Goal: Book appointment/travel/reservation

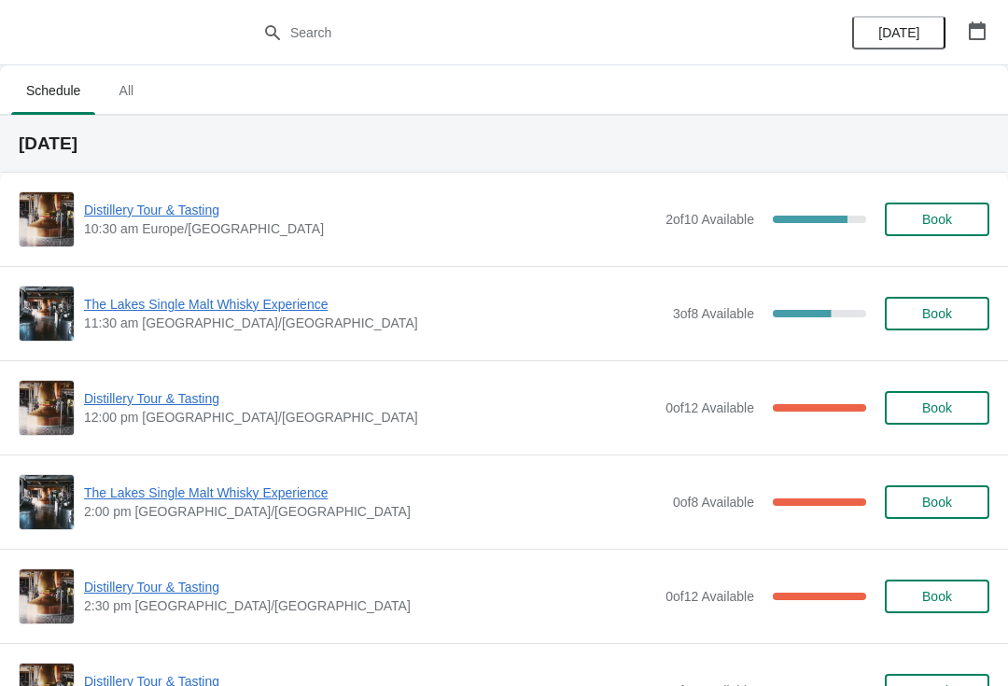
click at [196, 203] on span "Distillery Tour & Tasting" at bounding box center [370, 210] width 572 height 19
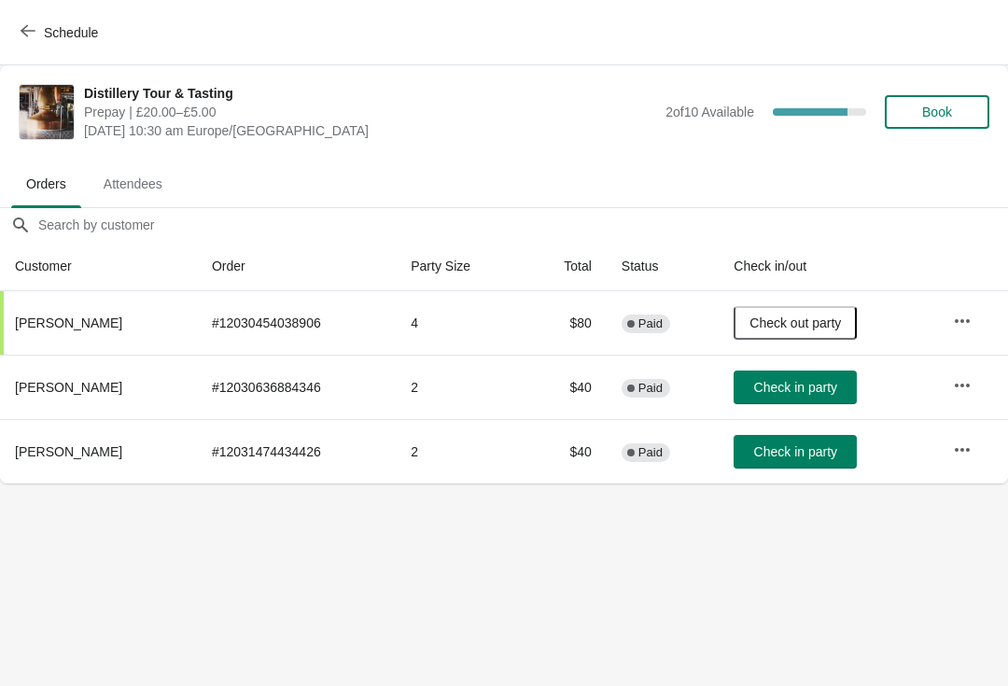
click at [958, 105] on span "Book" at bounding box center [937, 112] width 71 height 15
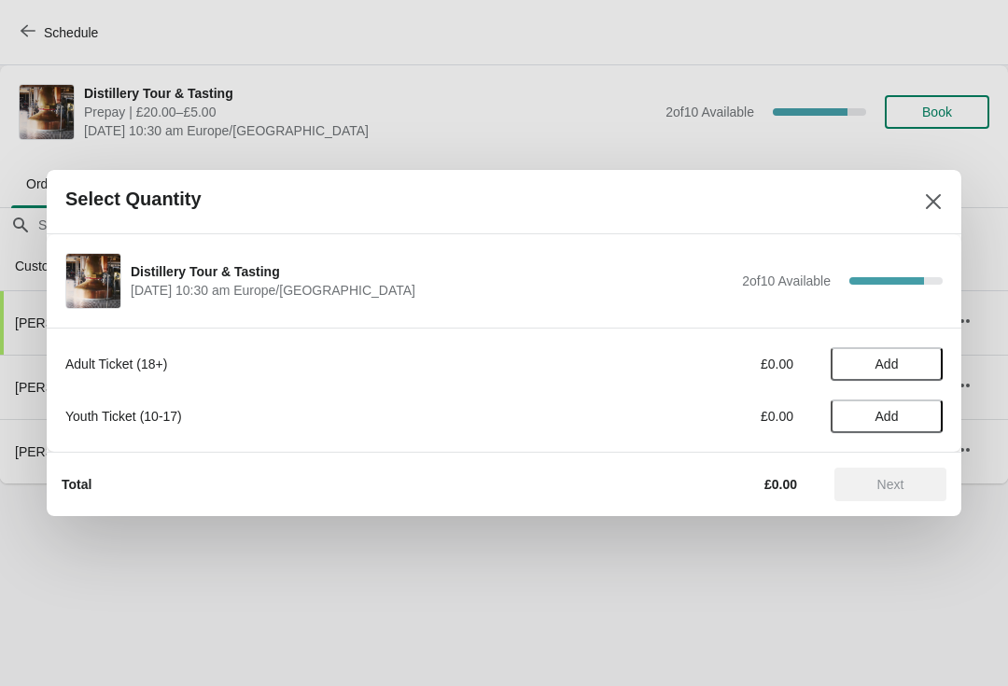
click at [915, 359] on span "Add" at bounding box center [886, 364] width 78 height 15
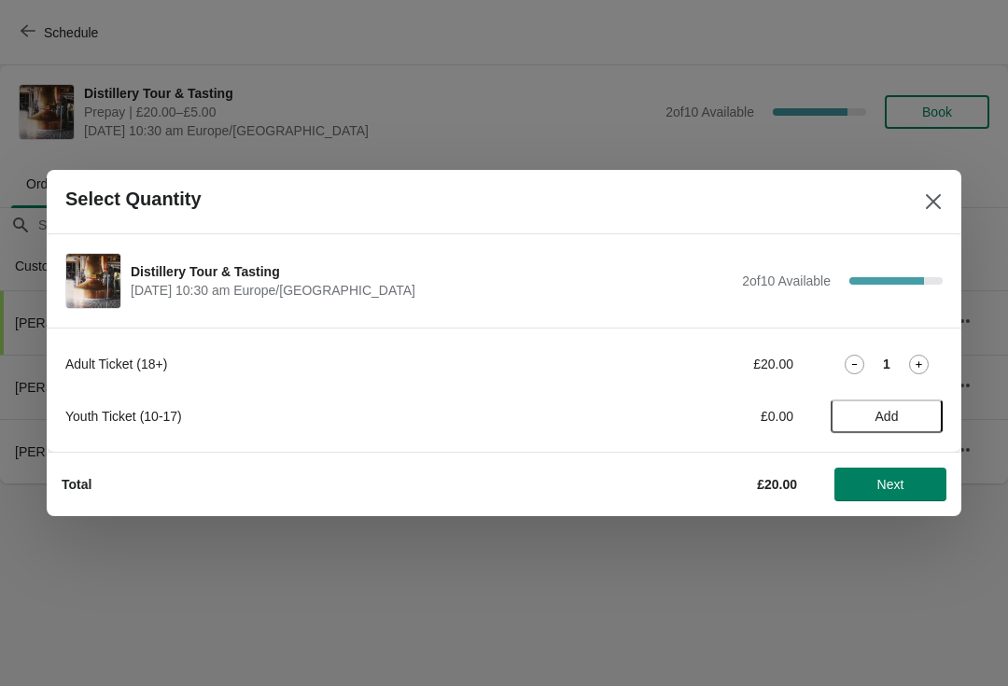
click at [931, 350] on div "Adult Ticket (18+) £20.00 1" at bounding box center [503, 364] width 877 height 34
click at [928, 355] on icon at bounding box center [919, 365] width 20 height 20
click at [913, 364] on icon at bounding box center [919, 365] width 20 height 20
click at [920, 477] on span "Next" at bounding box center [890, 484] width 82 height 15
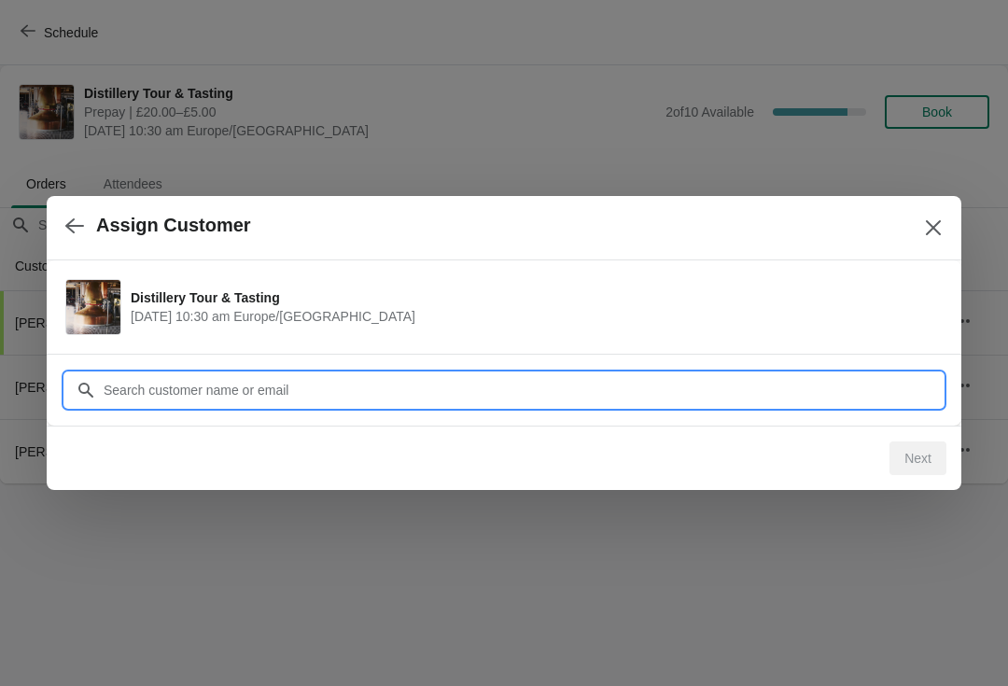
click at [422, 382] on input "Customer" at bounding box center [523, 390] width 840 height 34
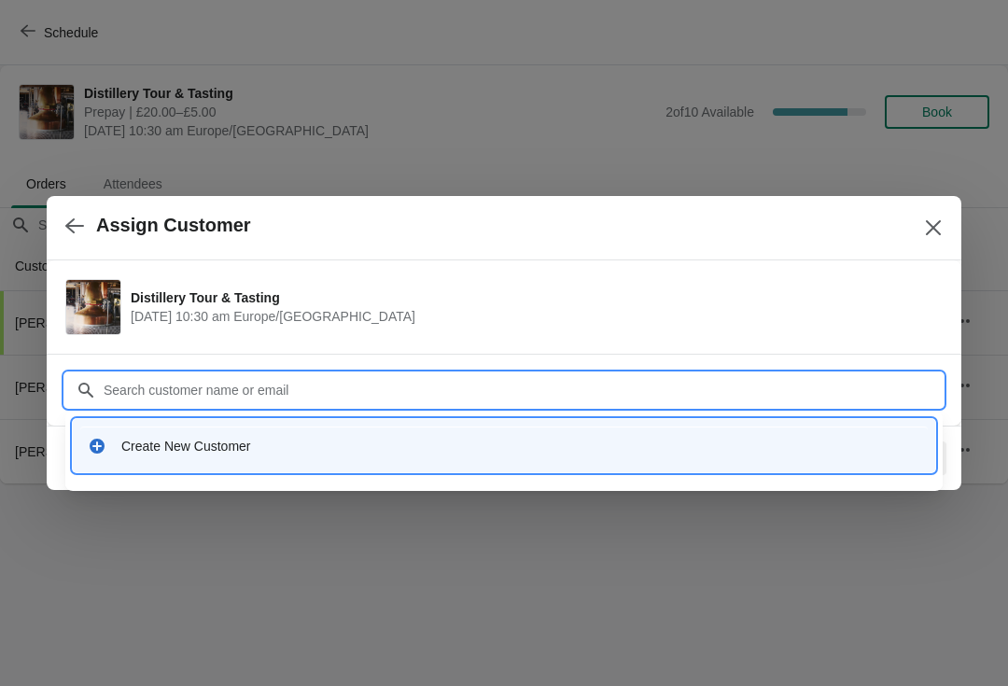
click at [228, 435] on div "Create New Customer" at bounding box center [503, 446] width 847 height 38
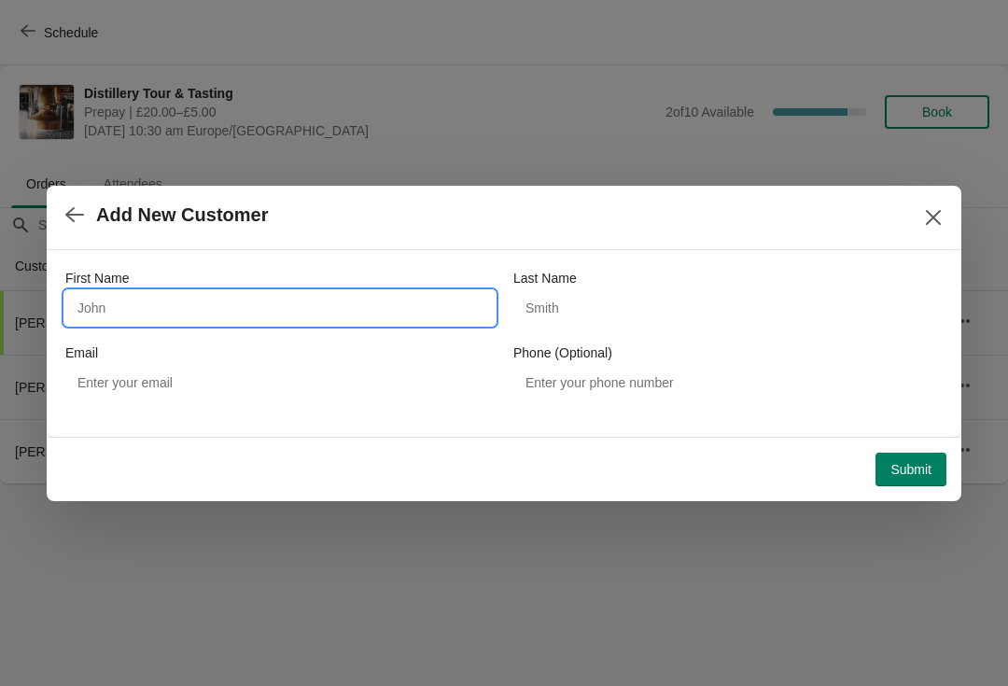
click at [216, 301] on input "First Name" at bounding box center [279, 308] width 429 height 34
type input "Patrick"
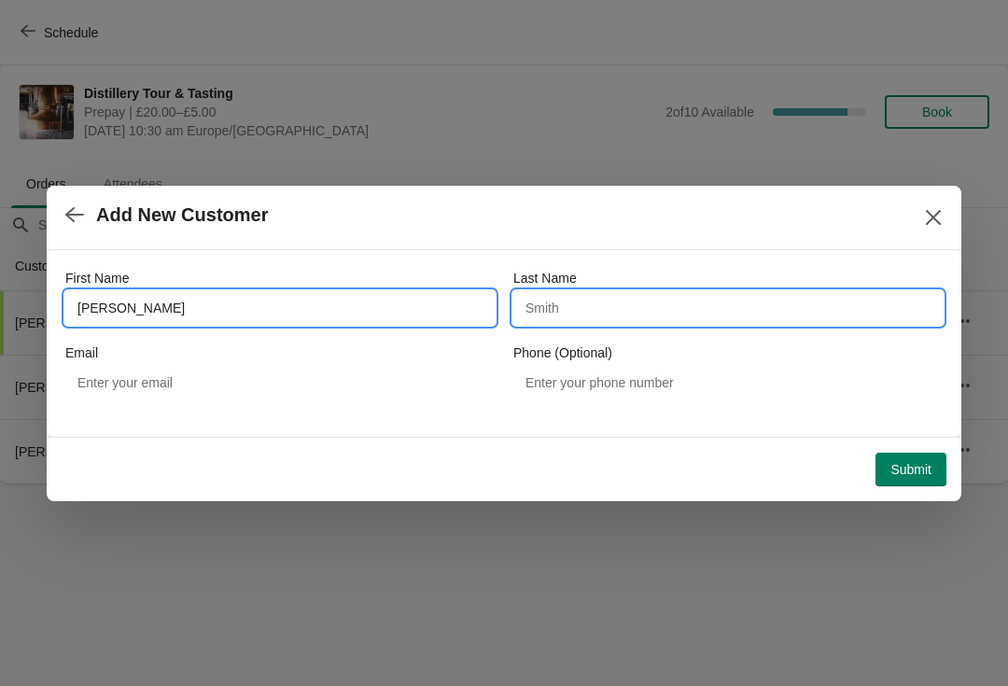
click at [584, 304] on input "Last Name" at bounding box center [727, 308] width 429 height 34
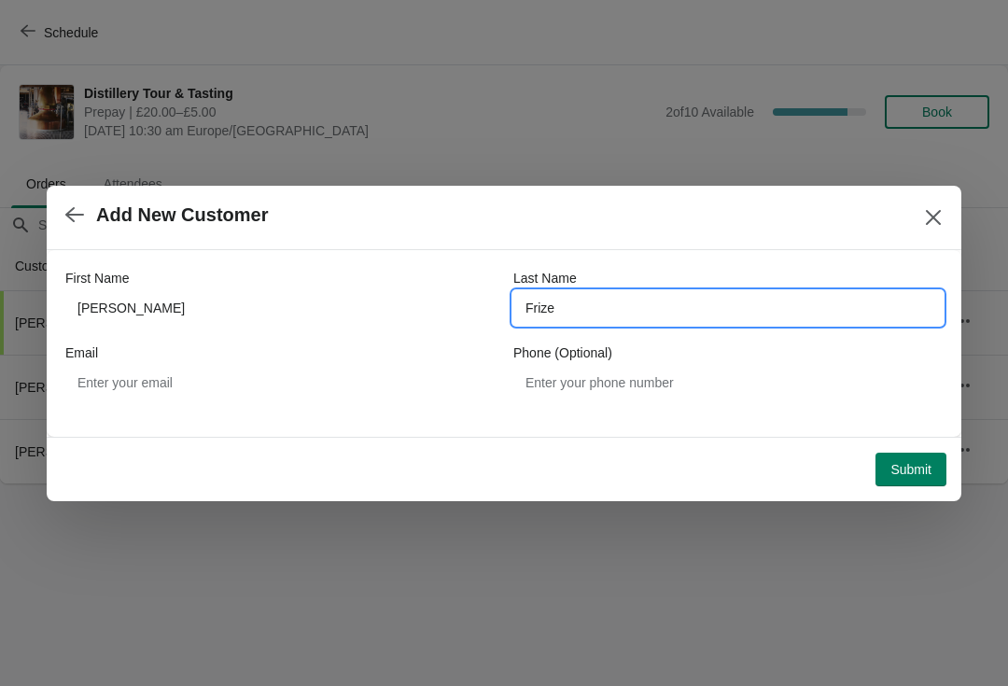
type input "Frize"
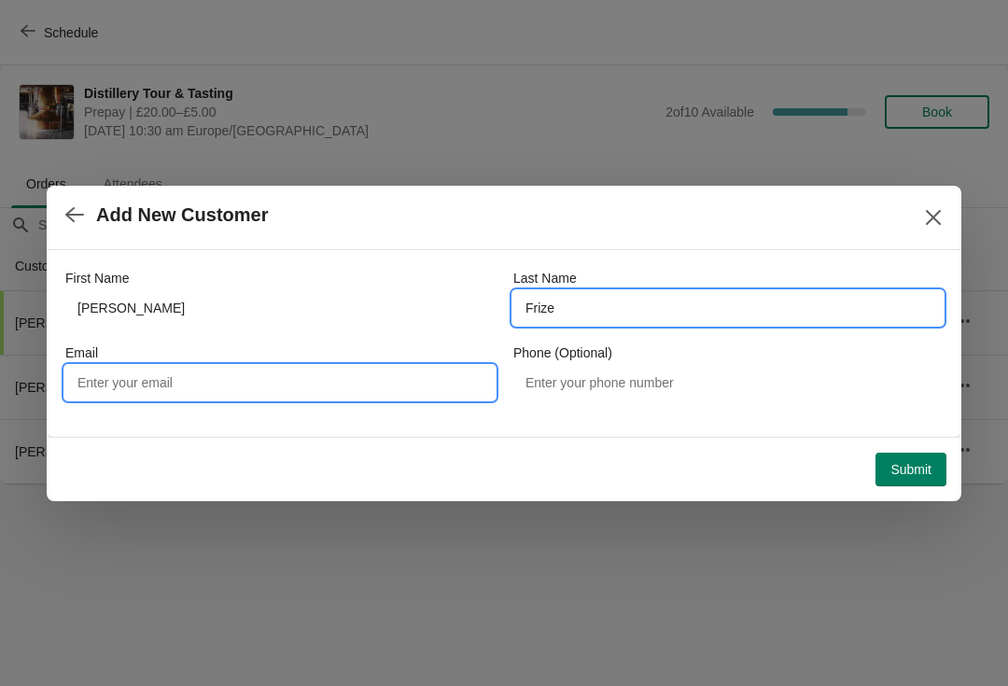
click at [178, 382] on input "Email" at bounding box center [279, 383] width 429 height 34
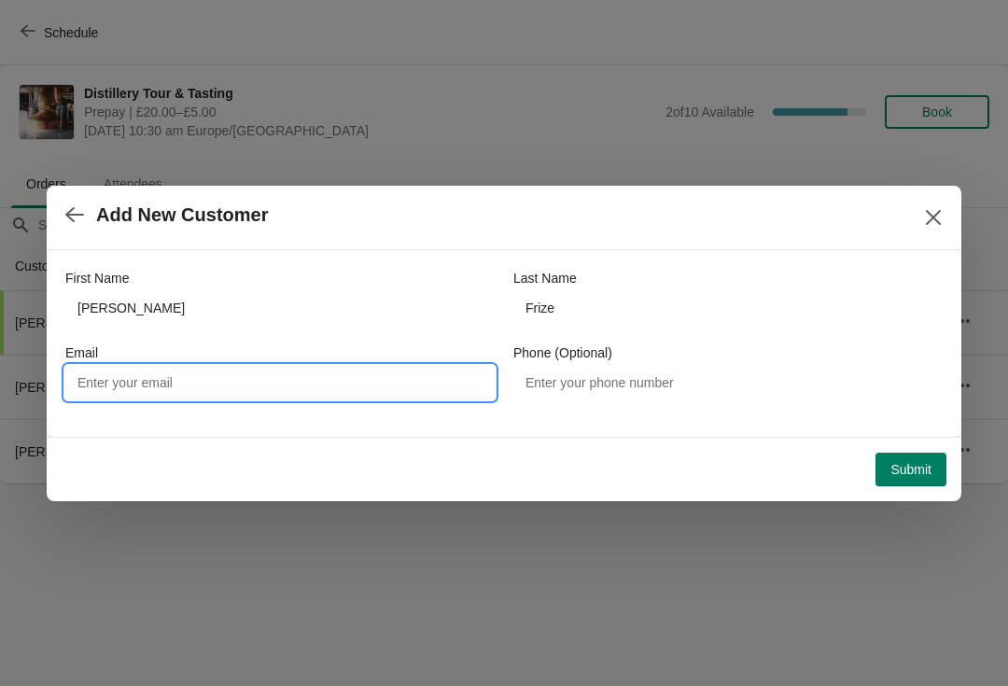
click at [200, 368] on input "Email" at bounding box center [279, 383] width 429 height 34
click at [212, 373] on input "Email" at bounding box center [279, 383] width 429 height 34
click at [213, 369] on input "Email" at bounding box center [279, 383] width 429 height 34
type input "Patrickfrize@yahoo.com"
click at [938, 469] on button "Submit" at bounding box center [910, 470] width 71 height 34
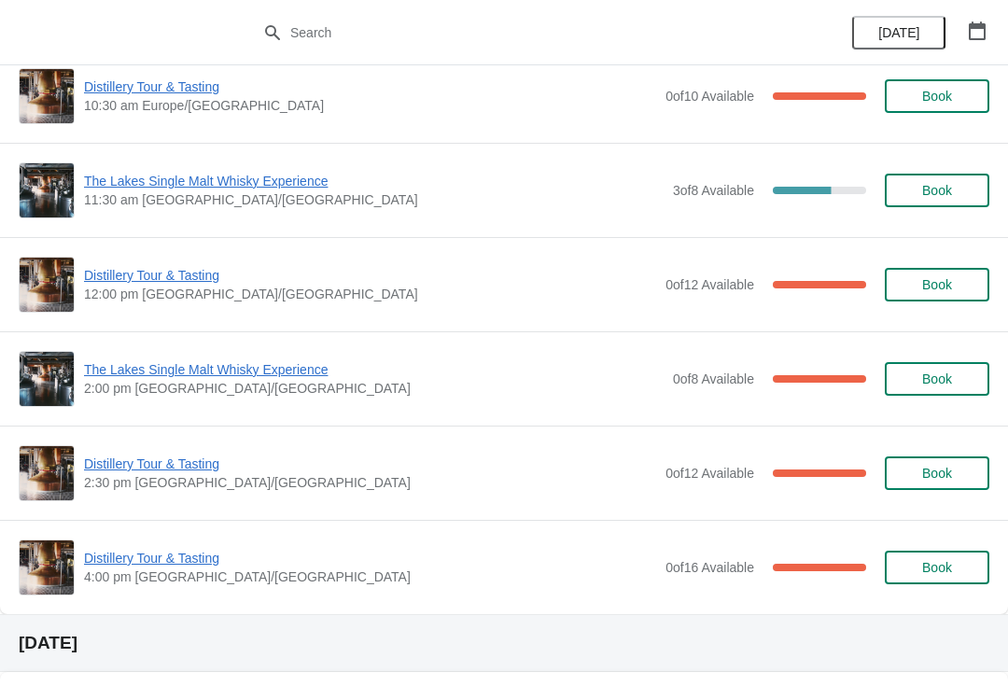
scroll to position [126, 0]
